Goal: Task Accomplishment & Management: Manage account settings

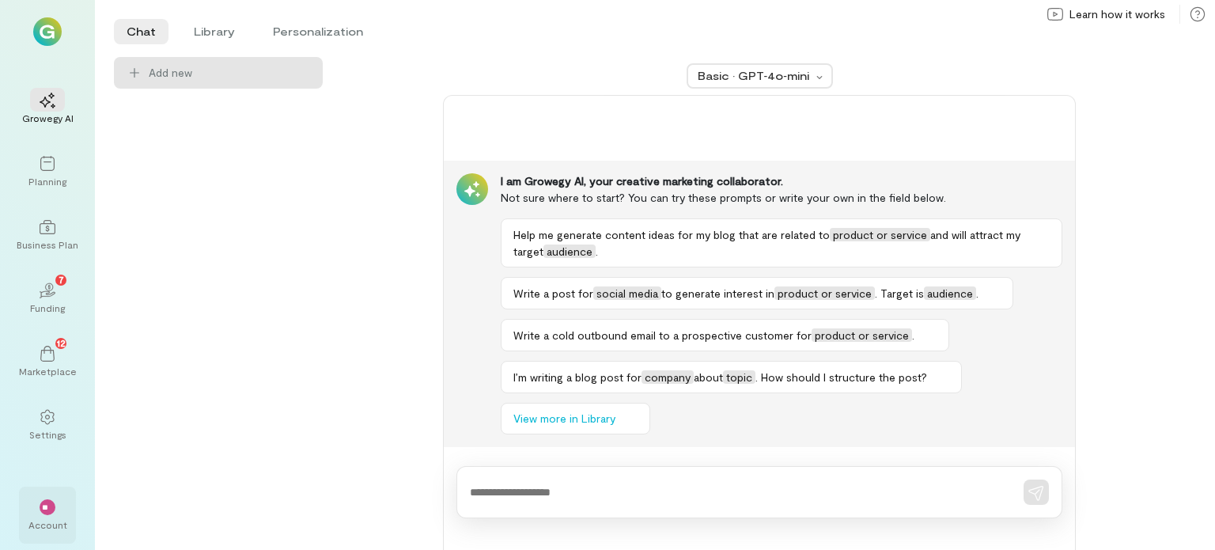
click at [47, 516] on div "**" at bounding box center [47, 506] width 35 height 24
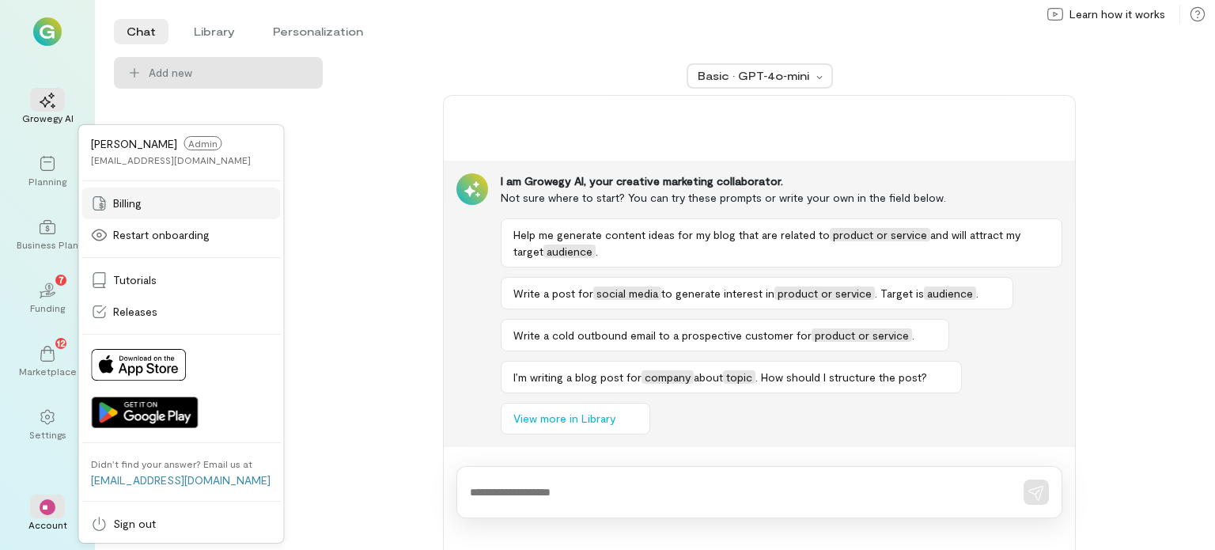
click at [155, 203] on div "Billing" at bounding box center [181, 203] width 180 height 16
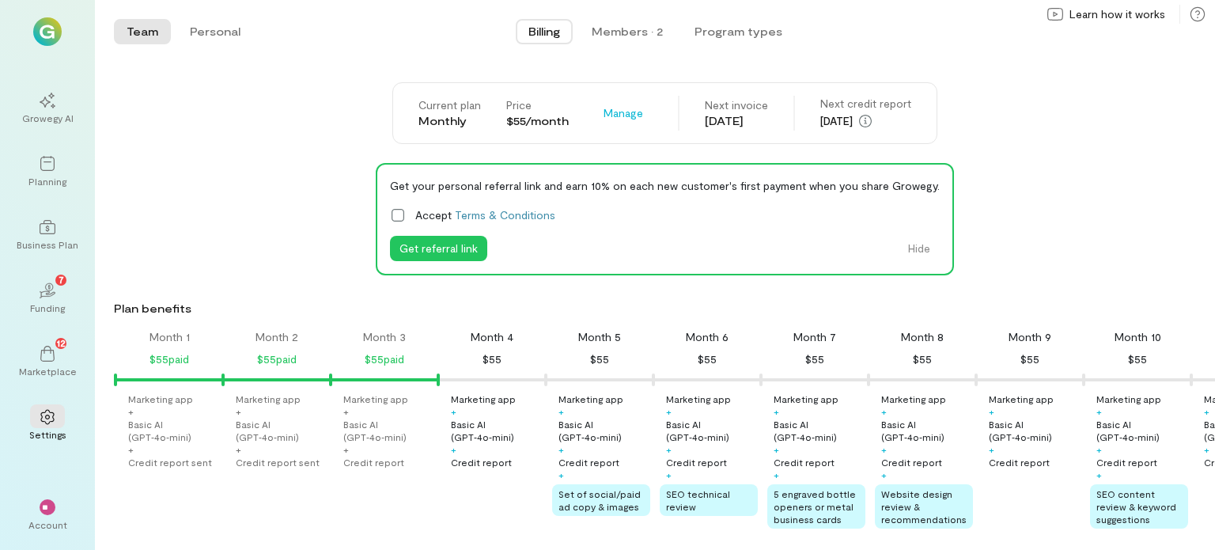
click at [304, 211] on div "Get your personal referral link and earn 10% on each new customer's first payme…" at bounding box center [664, 219] width 1101 height 112
click at [398, 350] on div "$55 paid" at bounding box center [385, 359] width 40 height 19
